Goal: Task Accomplishment & Management: Use online tool/utility

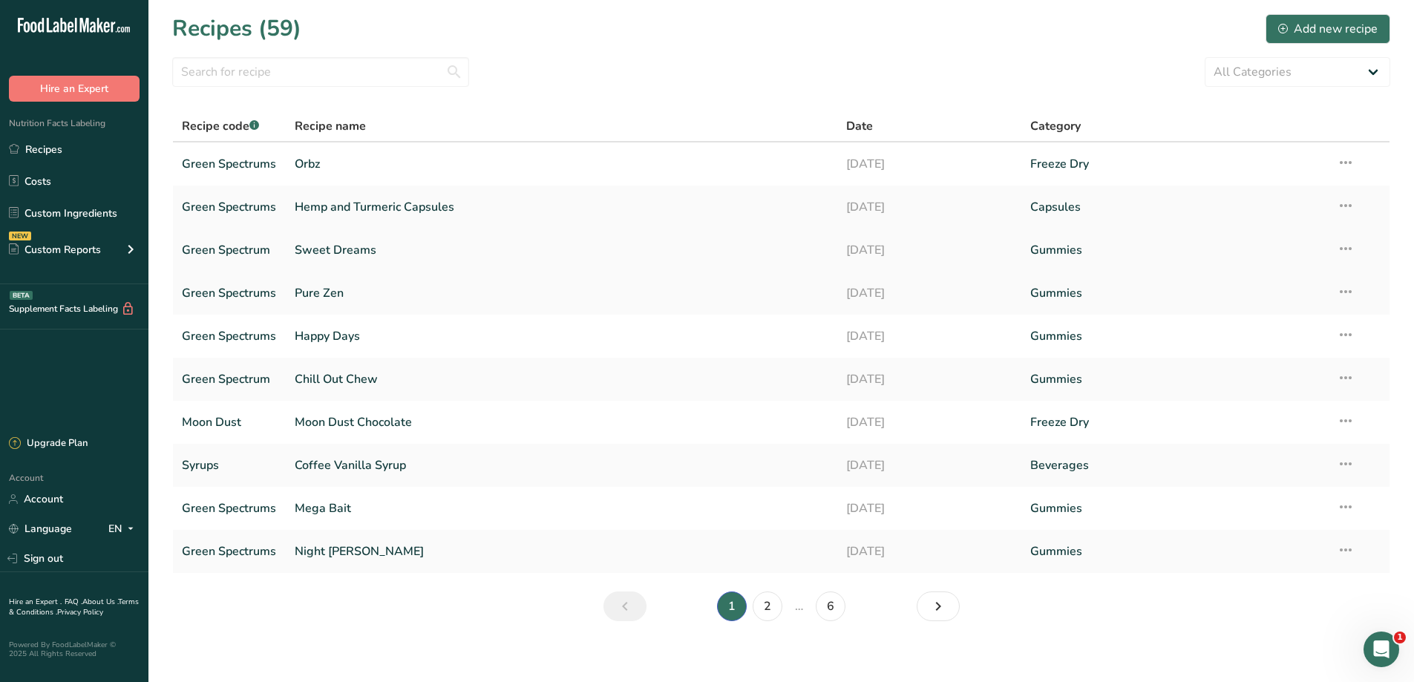
click at [325, 251] on link "Sweet Dreams" at bounding box center [562, 250] width 534 height 31
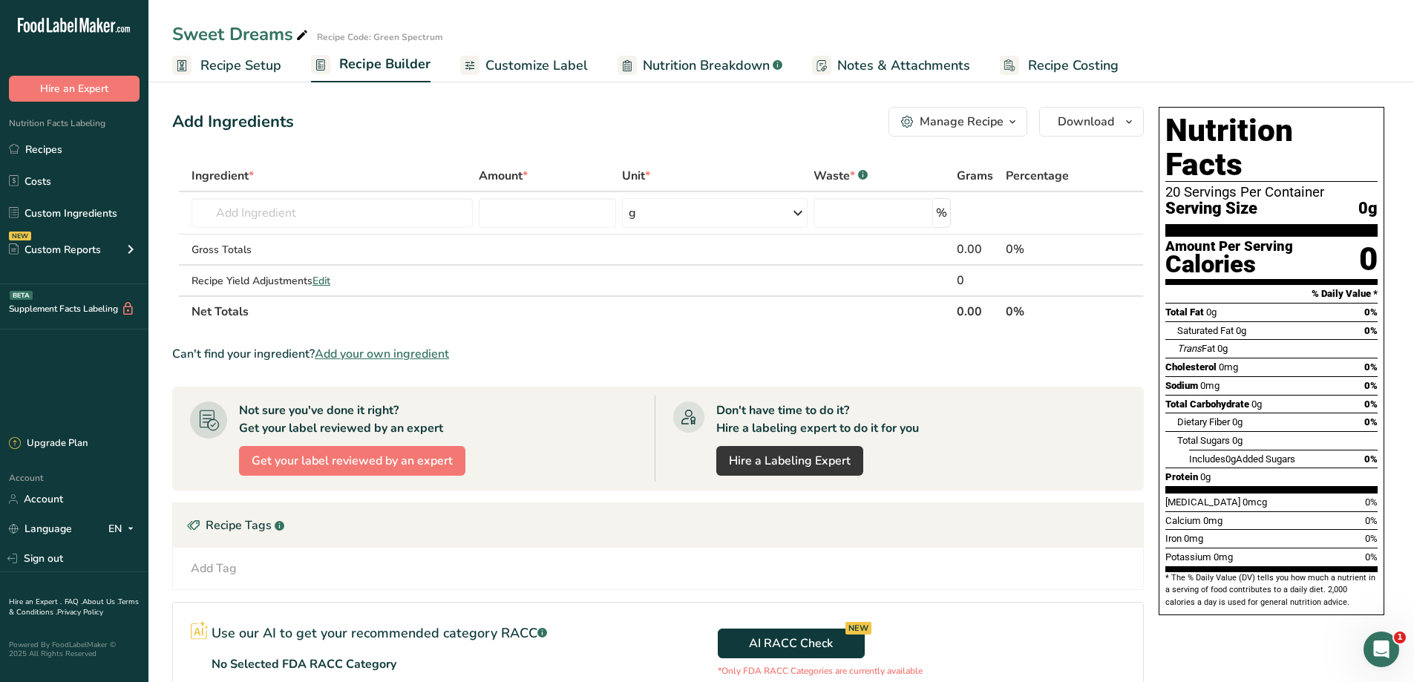
click at [213, 70] on span "Recipe Setup" at bounding box center [240, 66] width 81 height 20
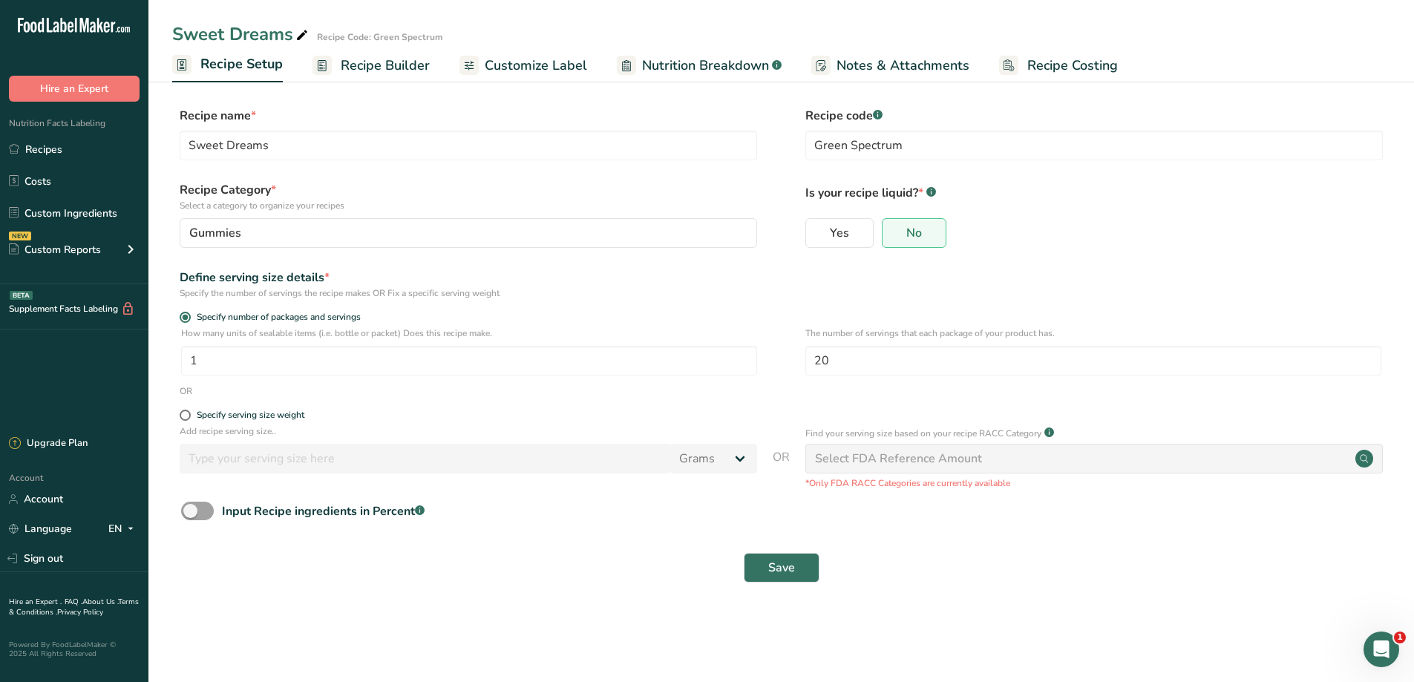
click at [315, 74] on rect at bounding box center [321, 65] width 19 height 19
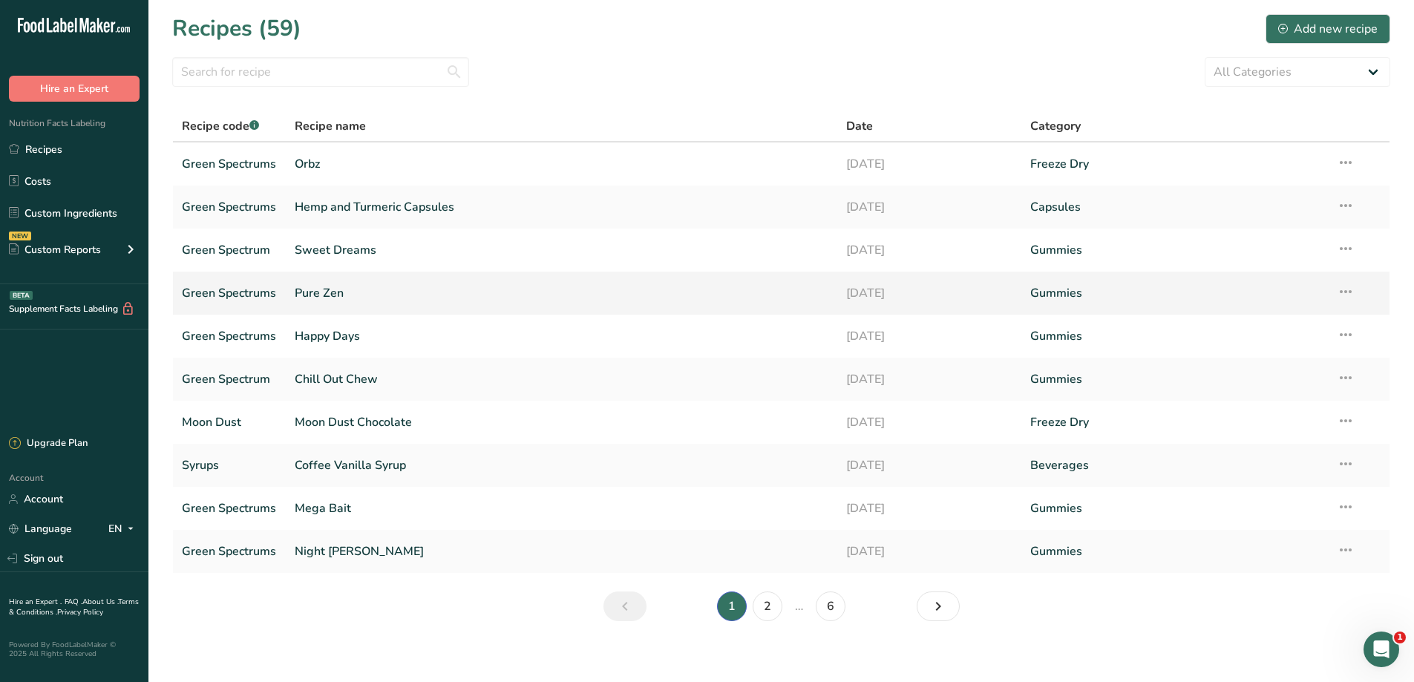
click at [324, 294] on link "Pure Zen" at bounding box center [562, 293] width 534 height 31
